Goal: Task Accomplishment & Management: Use online tool/utility

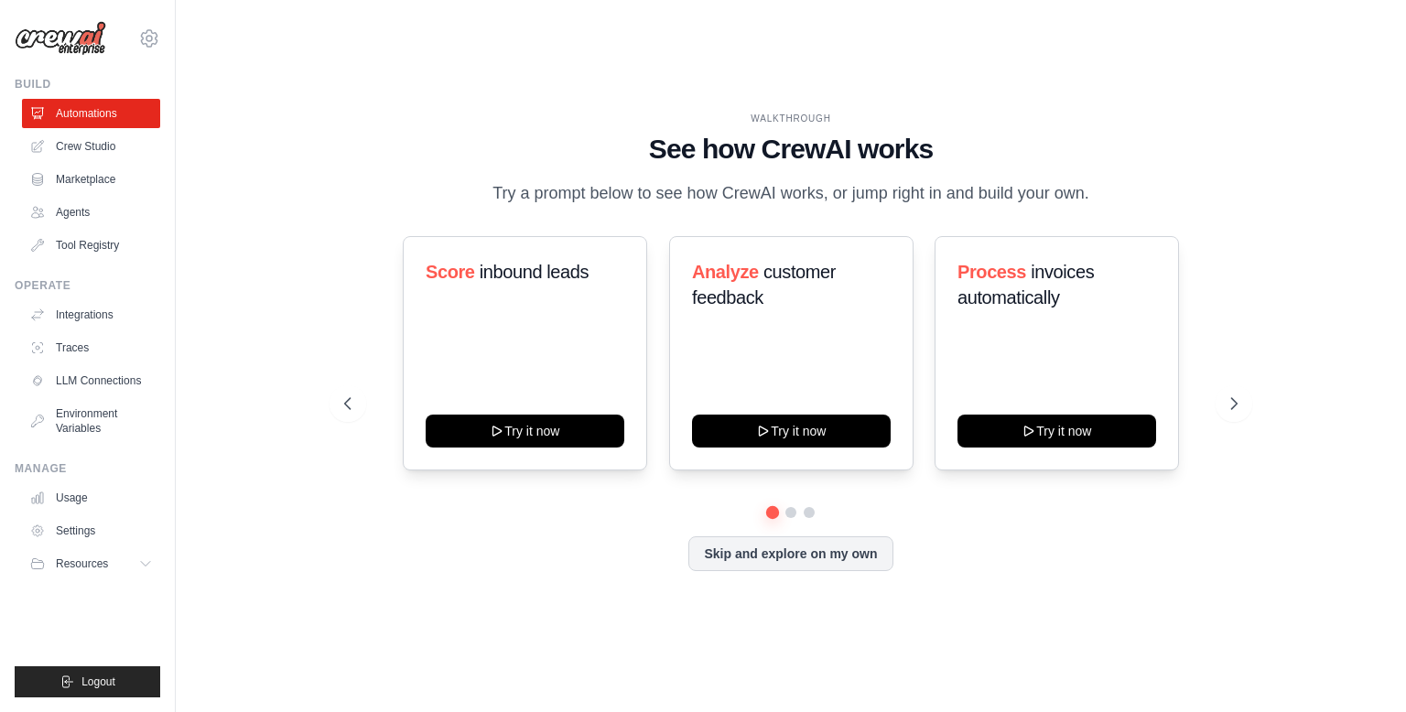
drag, startPoint x: 0, startPoint y: 710, endPoint x: 336, endPoint y: 177, distance: 630.4
click at [336, 177] on div "WALKTHROUGH See how [PERSON_NAME] works Try a prompt below to see how [PERSON_N…" at bounding box center [790, 356] width 937 height 489
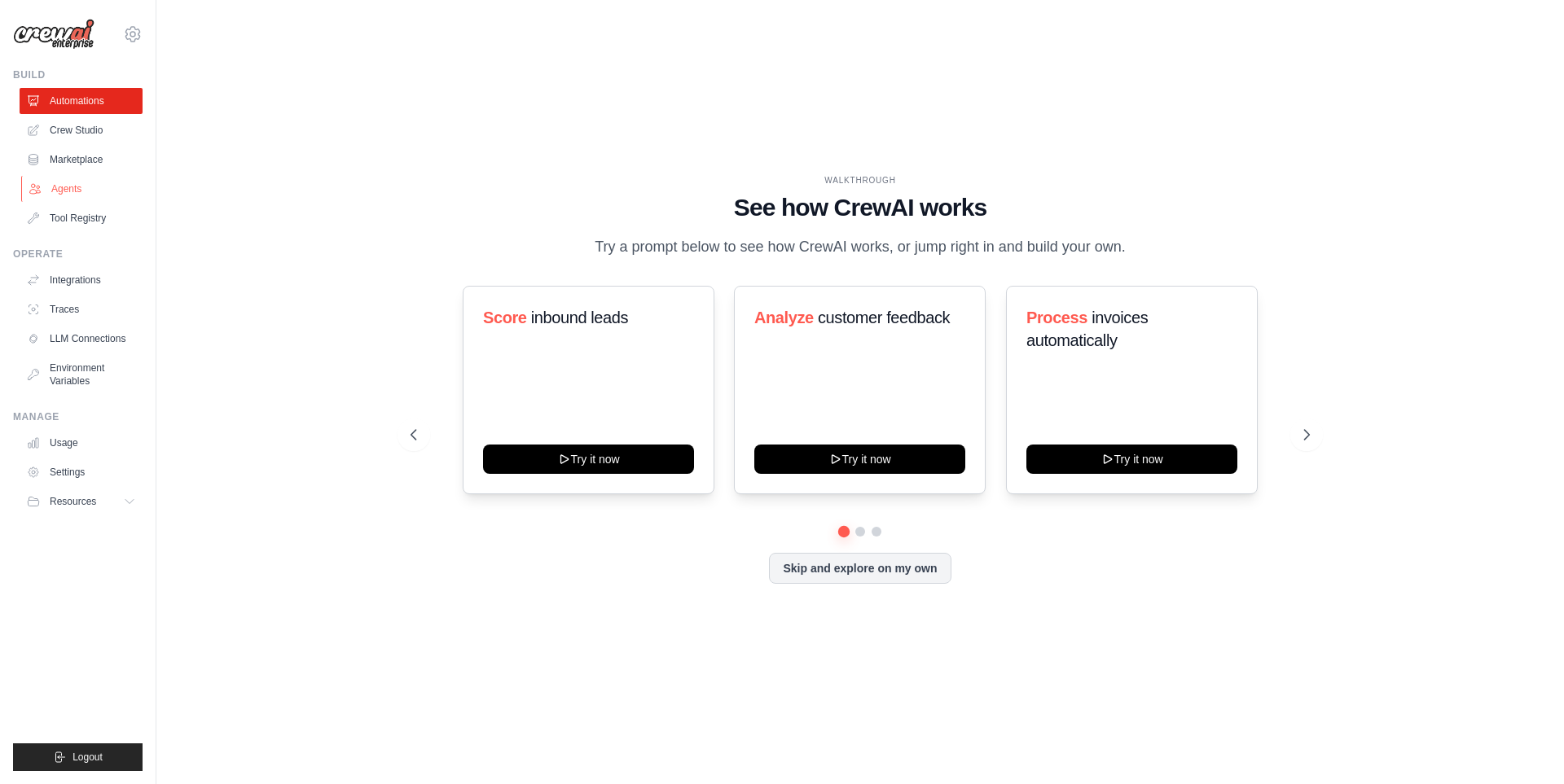
click at [61, 183] on link "Agents" at bounding box center [83, 189] width 123 height 26
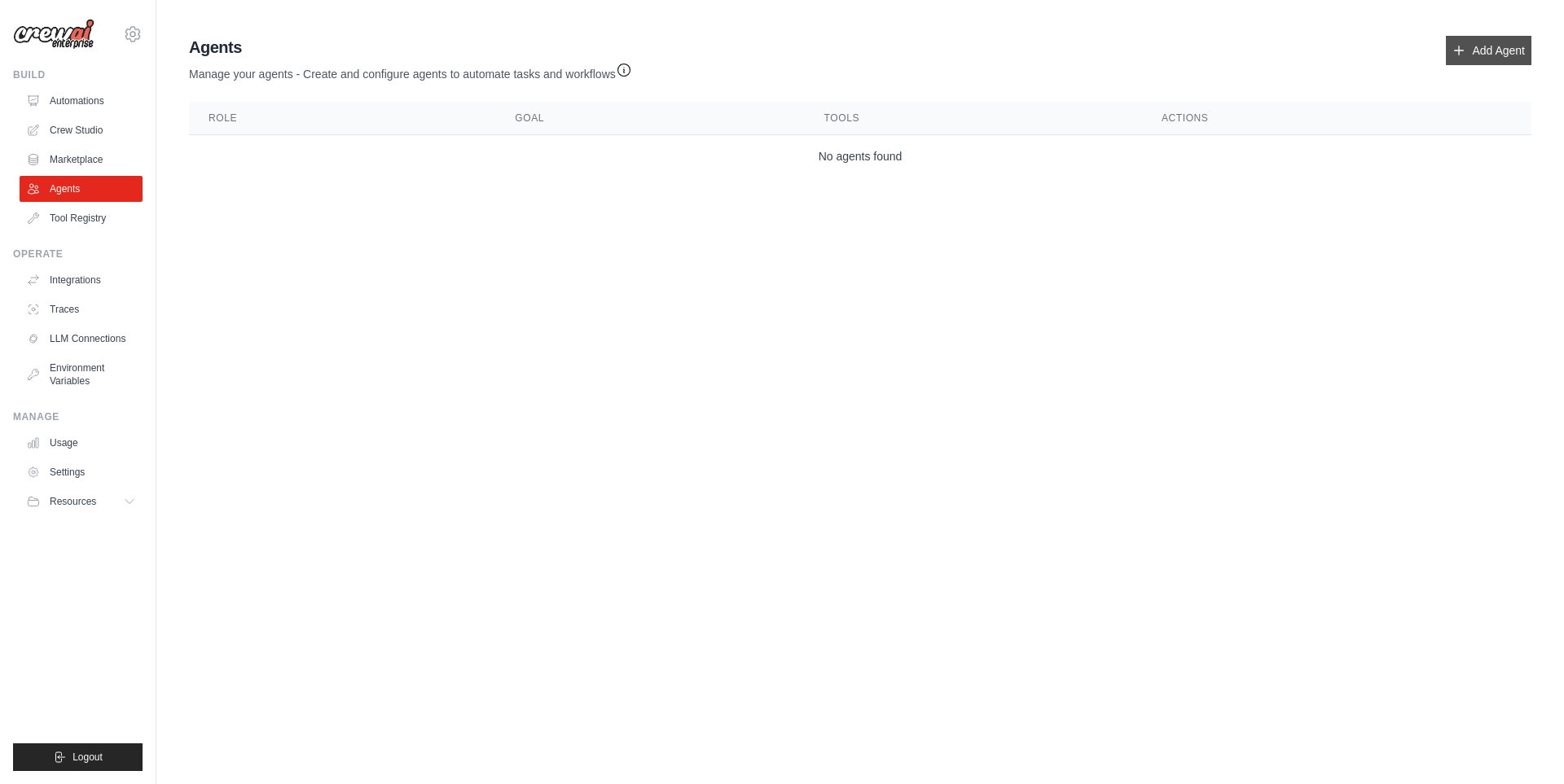
click at [1251, 57] on link "Add Agent" at bounding box center [1488, 50] width 85 height 29
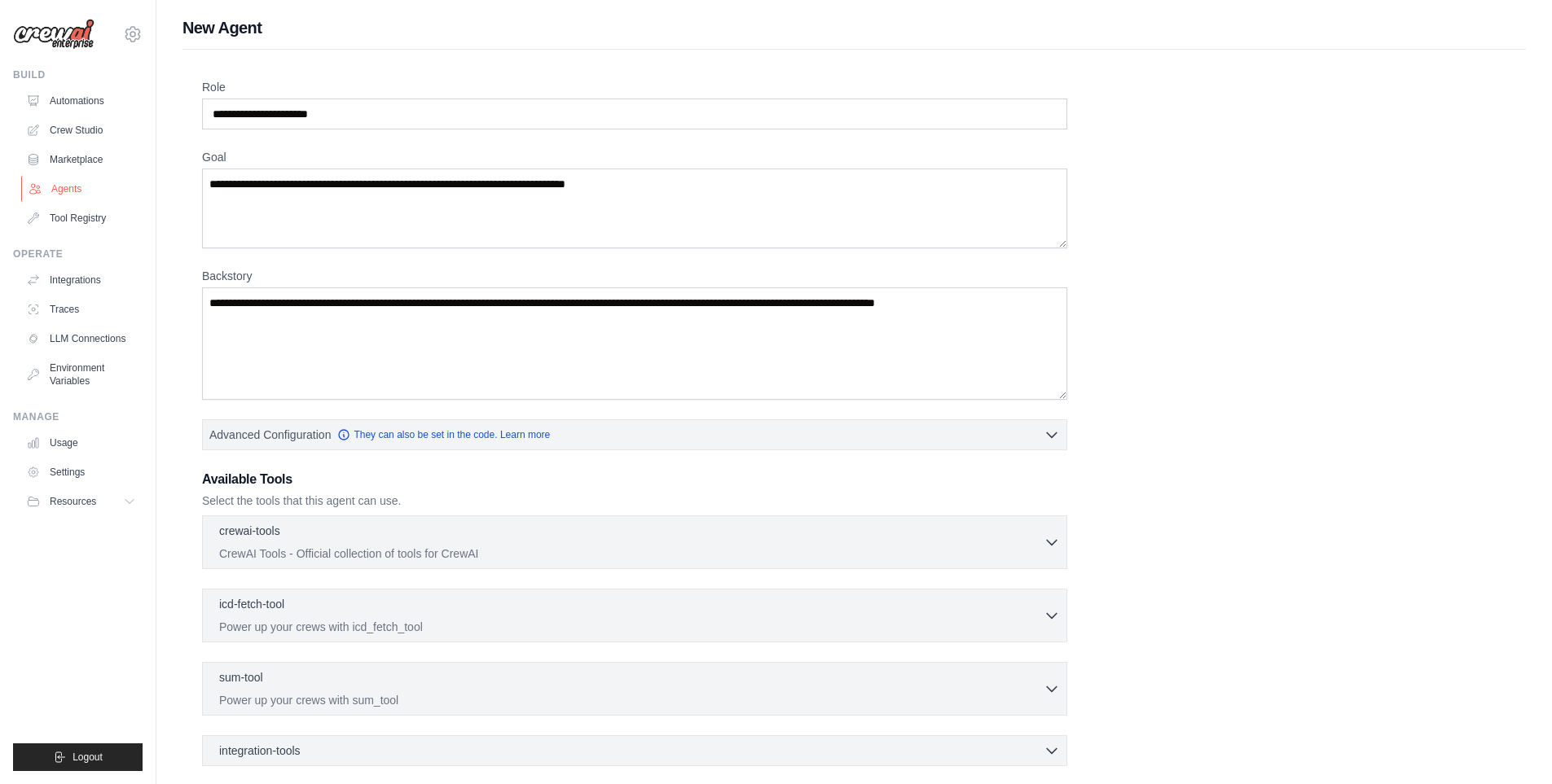
click at [68, 178] on link "Agents" at bounding box center [83, 189] width 123 height 26
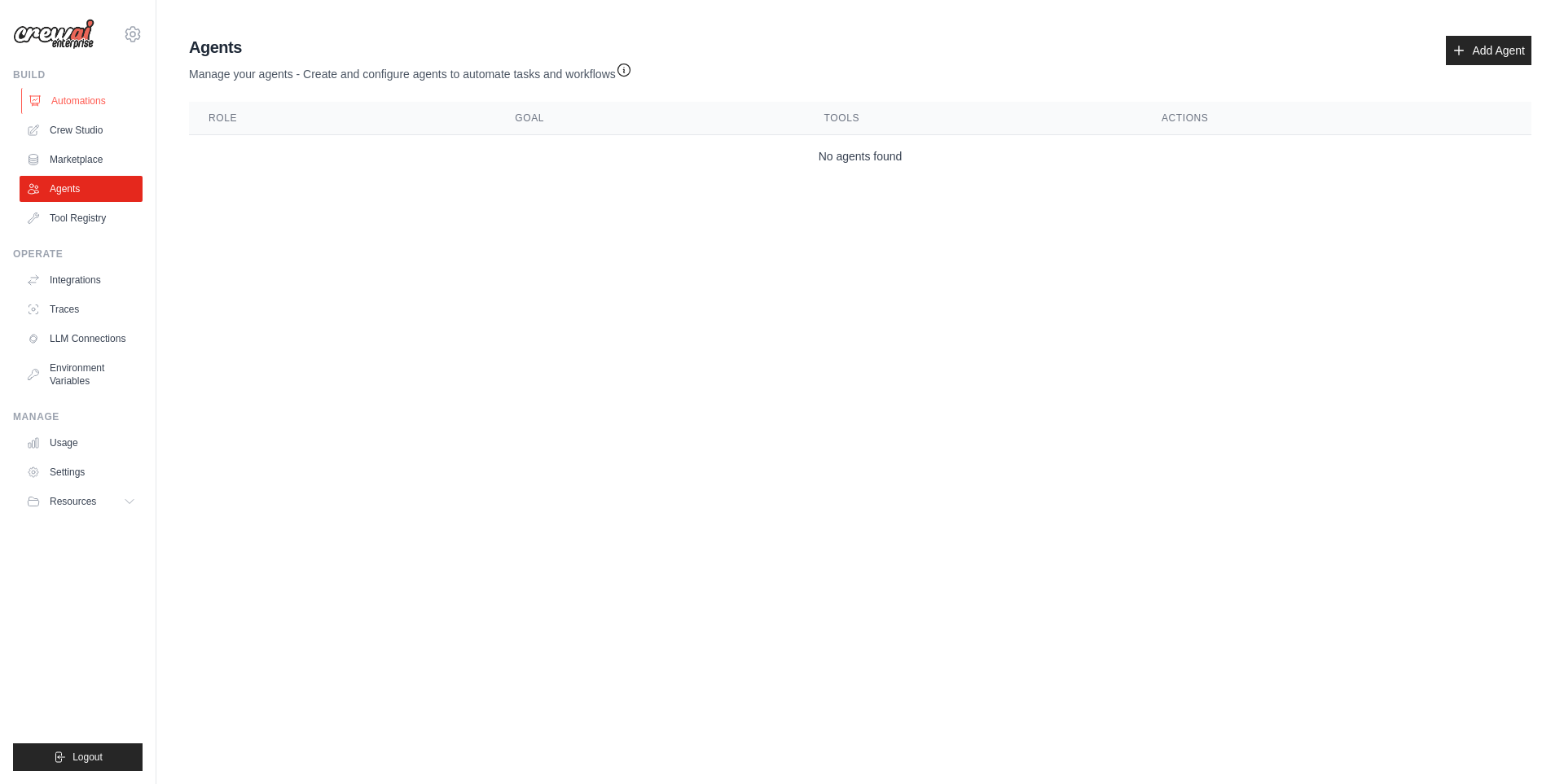
click at [77, 106] on link "Automations" at bounding box center [83, 101] width 123 height 26
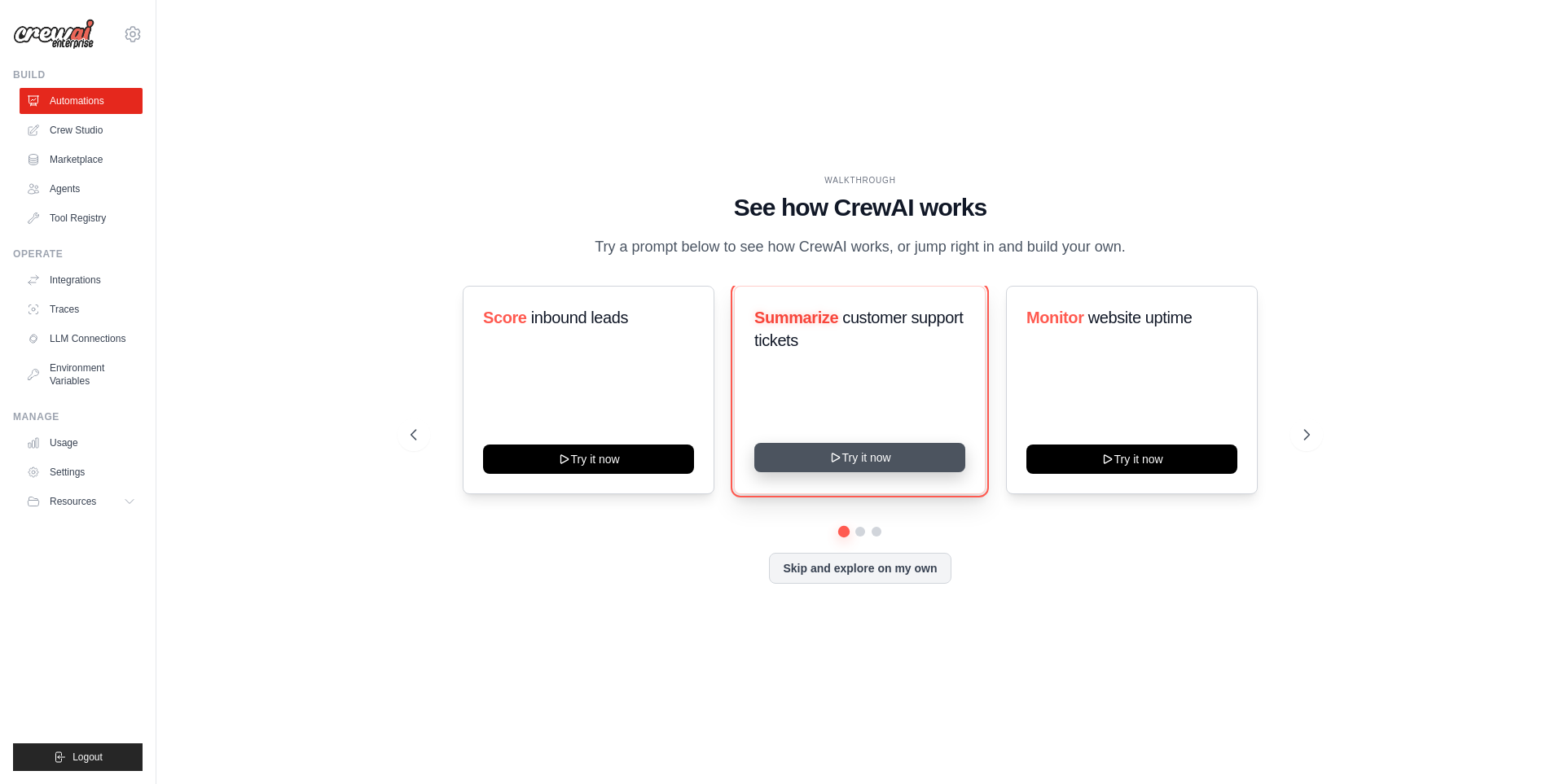
click at [838, 451] on icon at bounding box center [836, 457] width 13 height 13
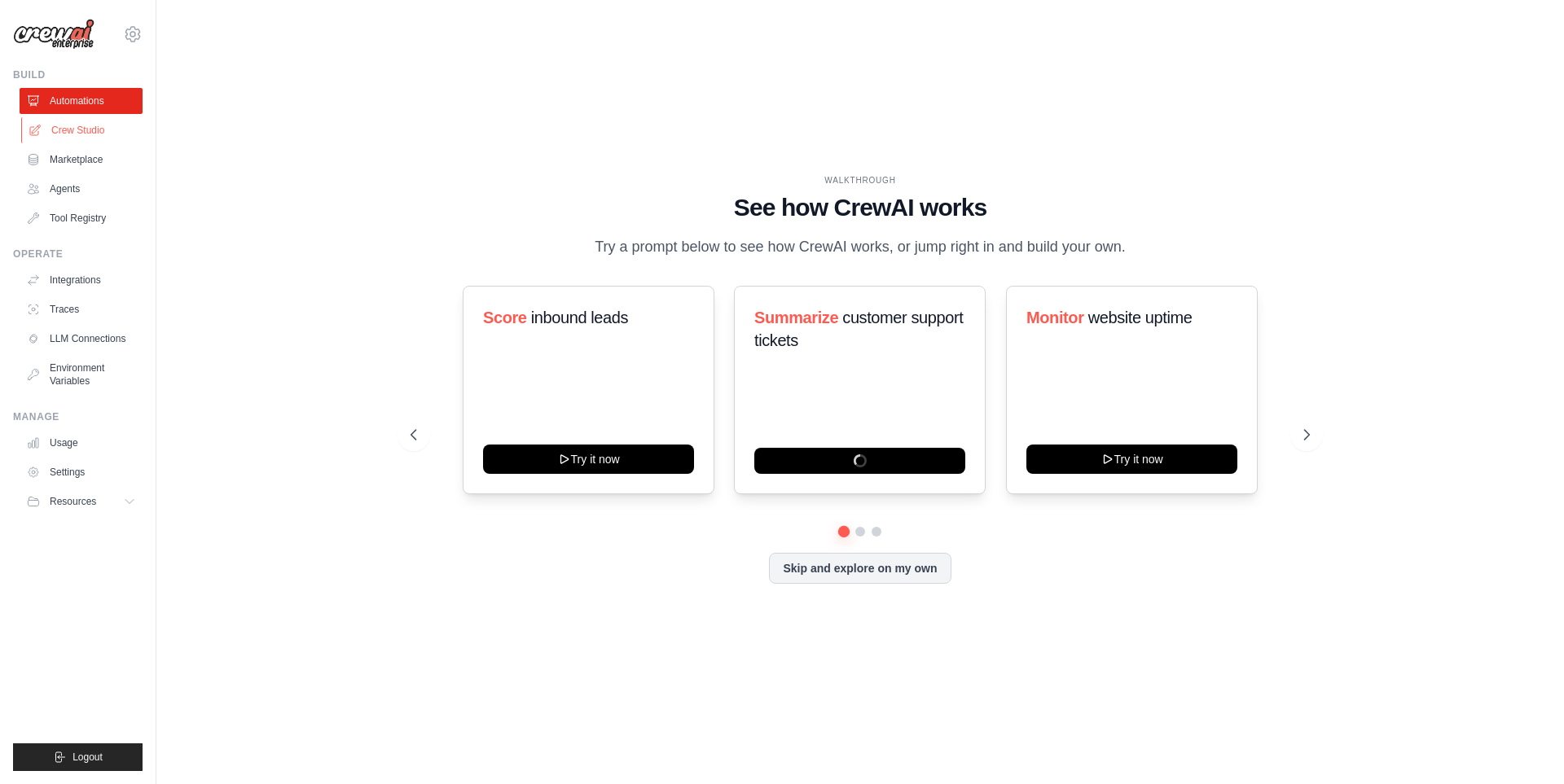
click at [89, 125] on link "Crew Studio" at bounding box center [83, 130] width 123 height 26
